Goal: Task Accomplishment & Management: Manage account settings

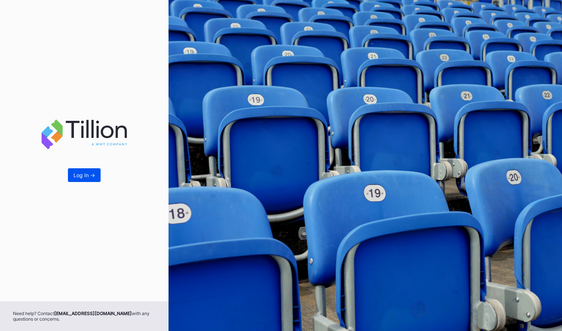
click at [80, 175] on div "Log In ->" at bounding box center [84, 175] width 22 height 6
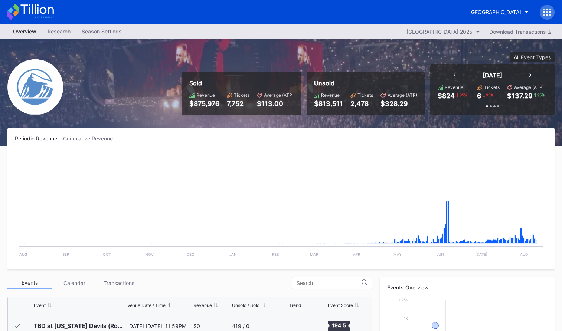
scroll to position [723, 0]
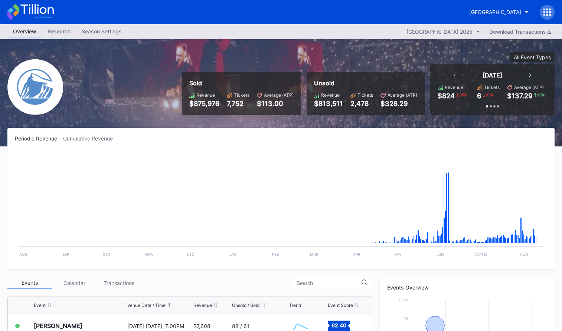
click at [547, 10] on icon at bounding box center [547, 10] width 2 height 2
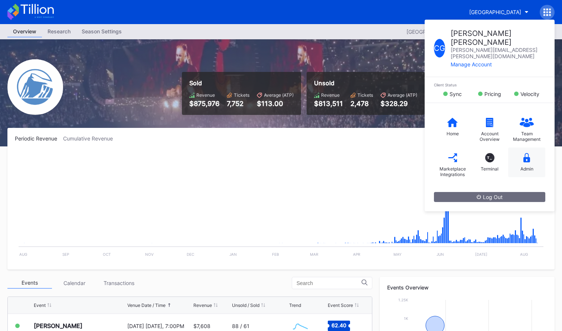
click at [532, 148] on div "Admin" at bounding box center [526, 163] width 37 height 30
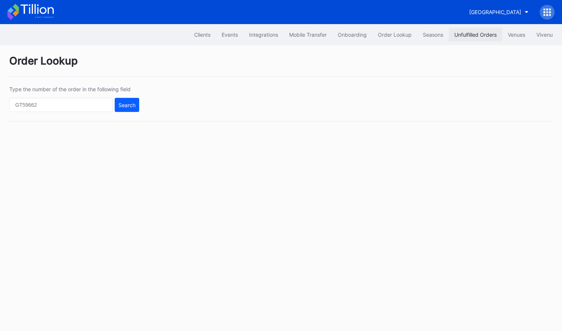
click at [464, 31] on button "Unfulfilled Orders" at bounding box center [474, 35] width 53 height 14
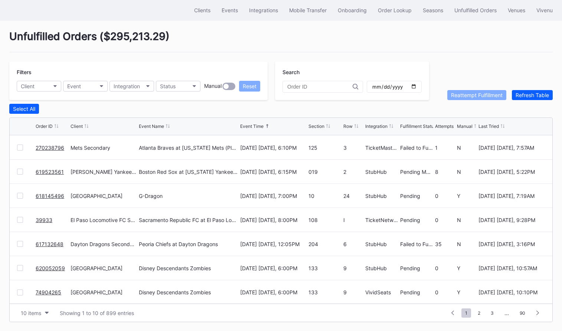
scroll to position [72, 0]
click at [53, 194] on link "618145496" at bounding box center [50, 195] width 29 height 6
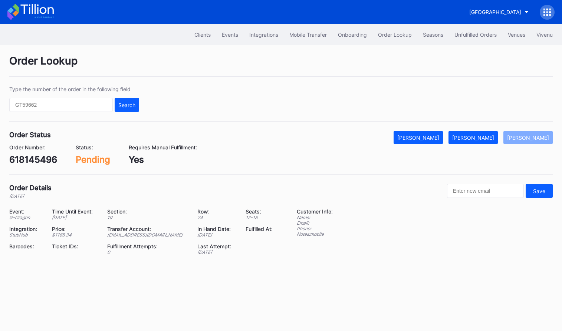
click at [36, 161] on div "618145496" at bounding box center [33, 159] width 48 height 11
copy div "618145496"
click at [484, 144] on div "Order Status Mark Cancelled [PERSON_NAME] [PERSON_NAME] Order Number: 618145496…" at bounding box center [280, 153] width 543 height 44
click at [485, 141] on button "[PERSON_NAME]" at bounding box center [472, 137] width 49 height 13
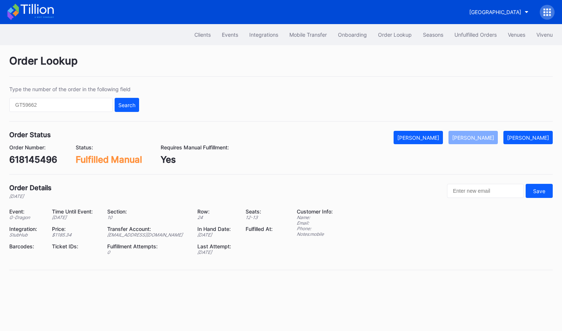
click at [347, 138] on div "Order Status Mark Cancelled [PERSON_NAME] [PERSON_NAME]" at bounding box center [280, 137] width 543 height 13
click at [480, 32] on div "Unfulfilled Orders" at bounding box center [475, 35] width 42 height 6
